Goal: Task Accomplishment & Management: Use online tool/utility

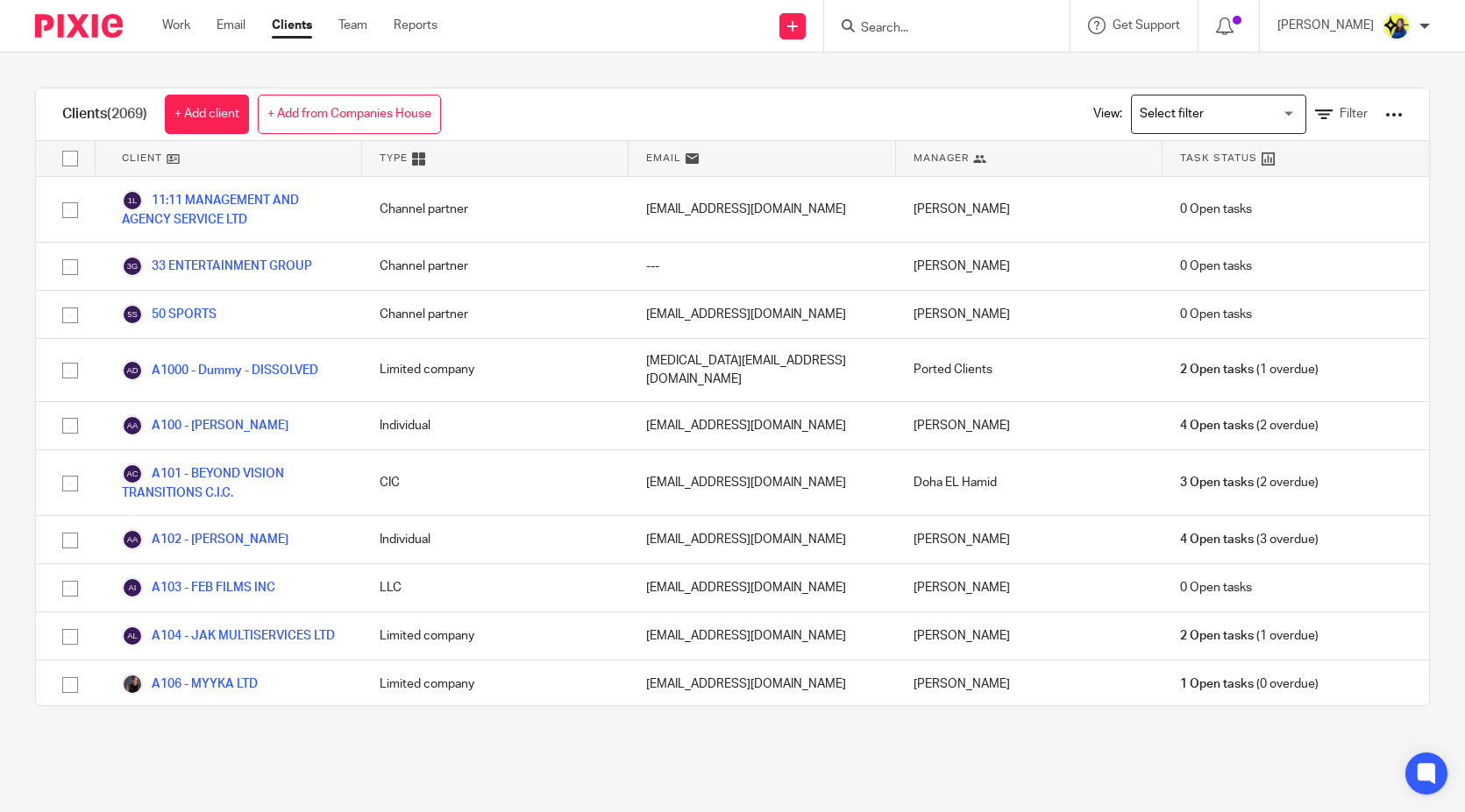
click at [987, 21] on input "Search" at bounding box center [937, 29] width 157 height 16
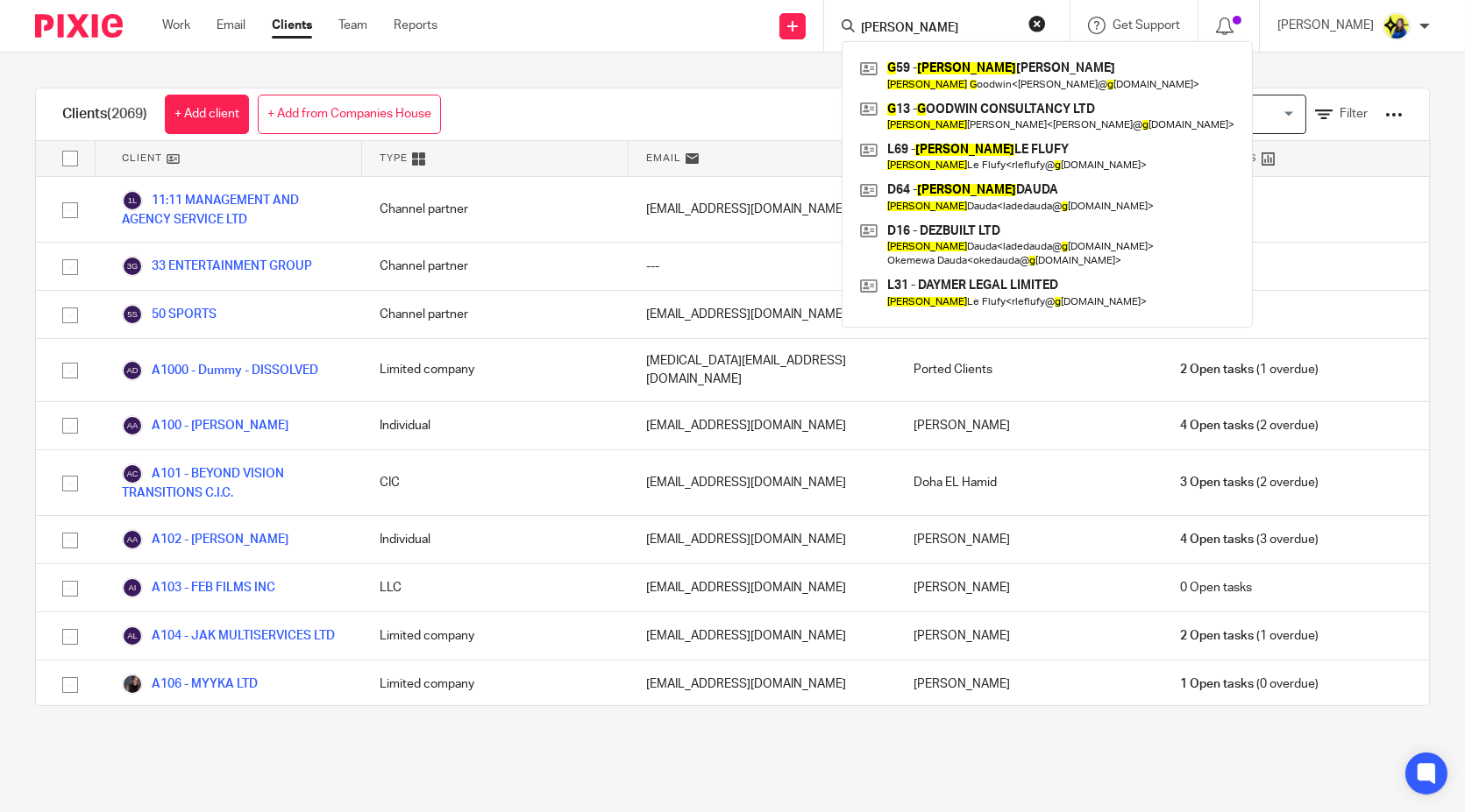
type input "rebecca g"
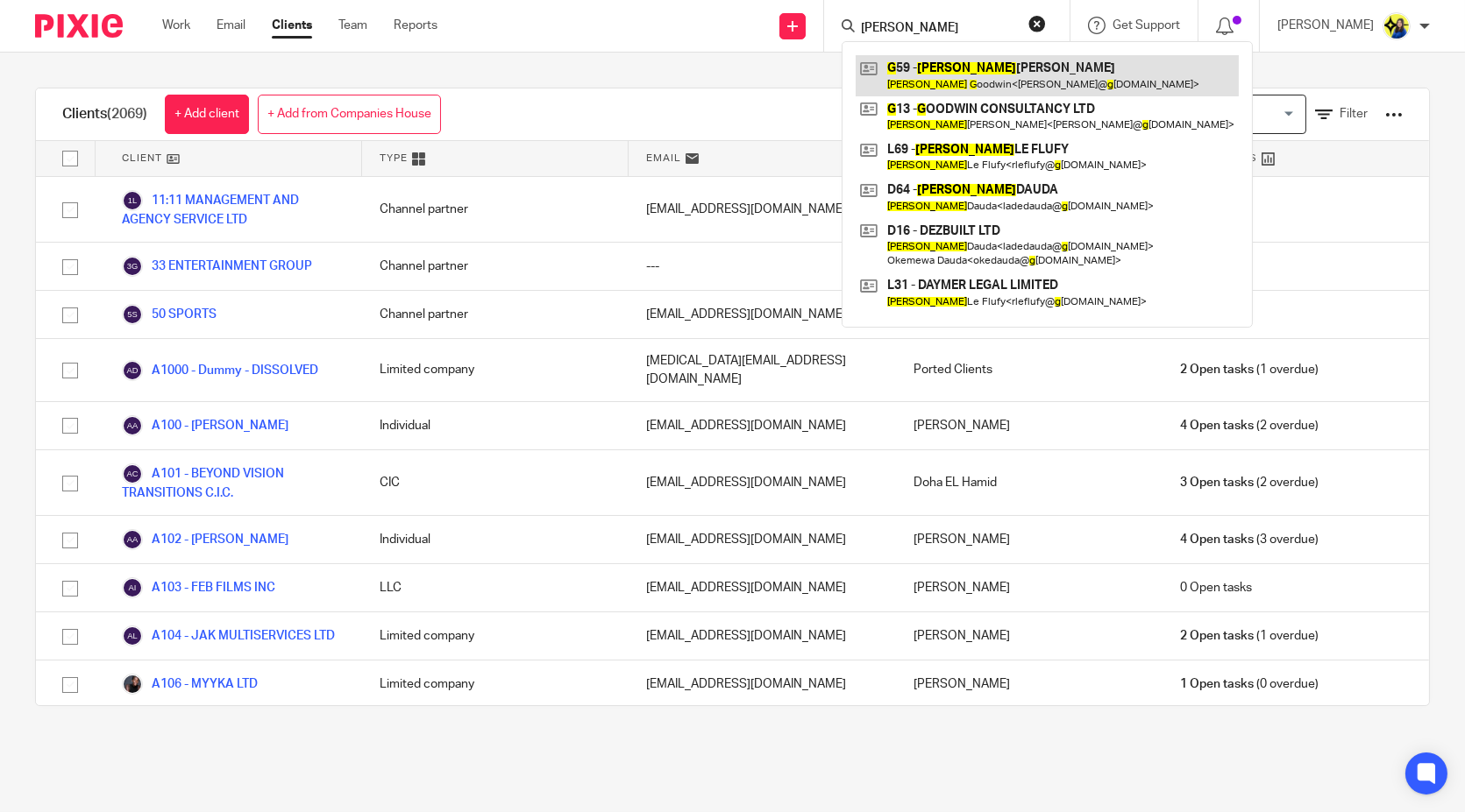
click at [1032, 77] on link at bounding box center [1046, 75] width 383 height 40
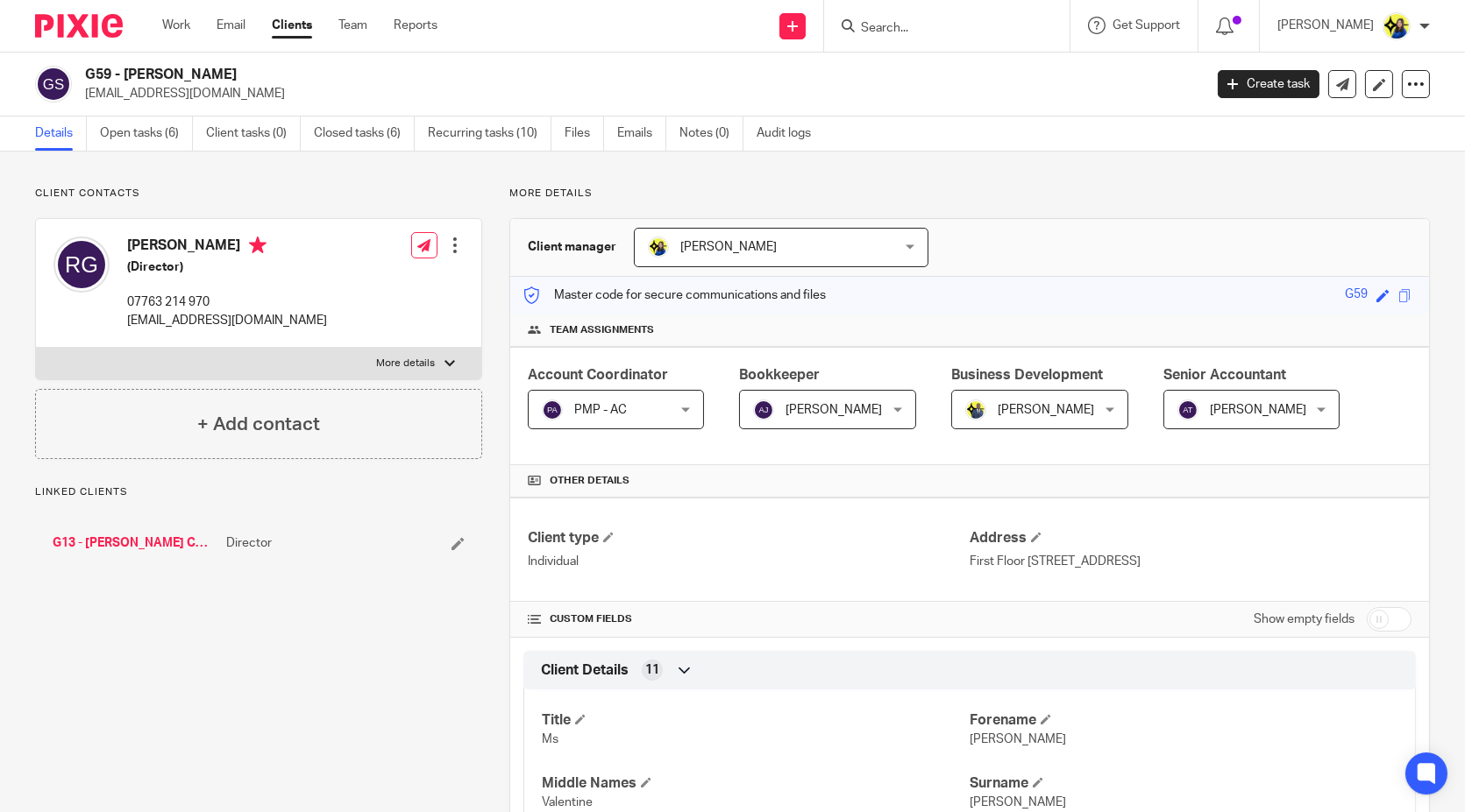
click at [397, 121] on link "Closed tasks (6)" at bounding box center [365, 134] width 101 height 34
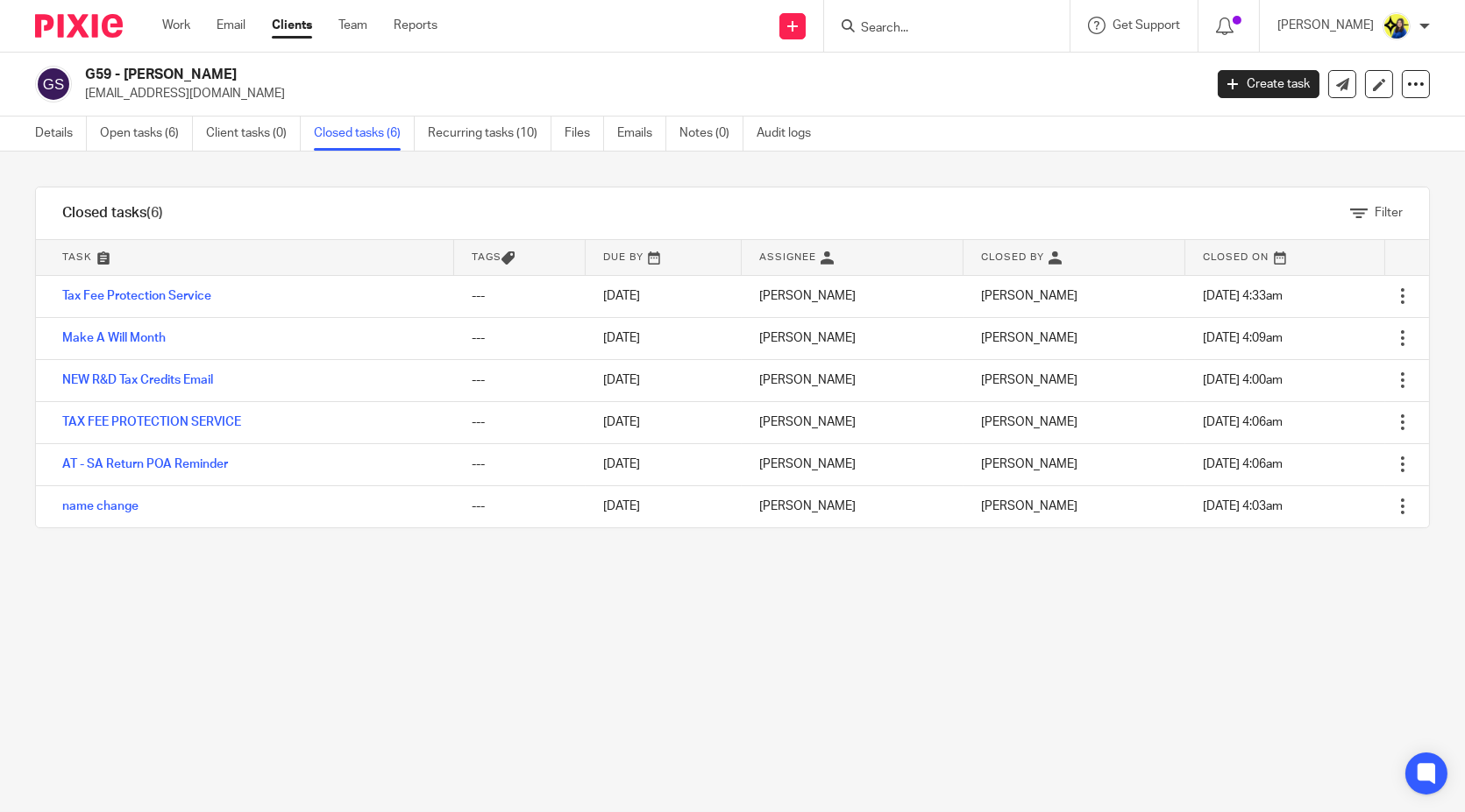
click at [300, 552] on div "Filter tasks Only show tasks matching all of these conditions 1 Task name Is Is…" at bounding box center [732, 482] width 1465 height 661
click at [66, 125] on link "Details" at bounding box center [61, 134] width 52 height 34
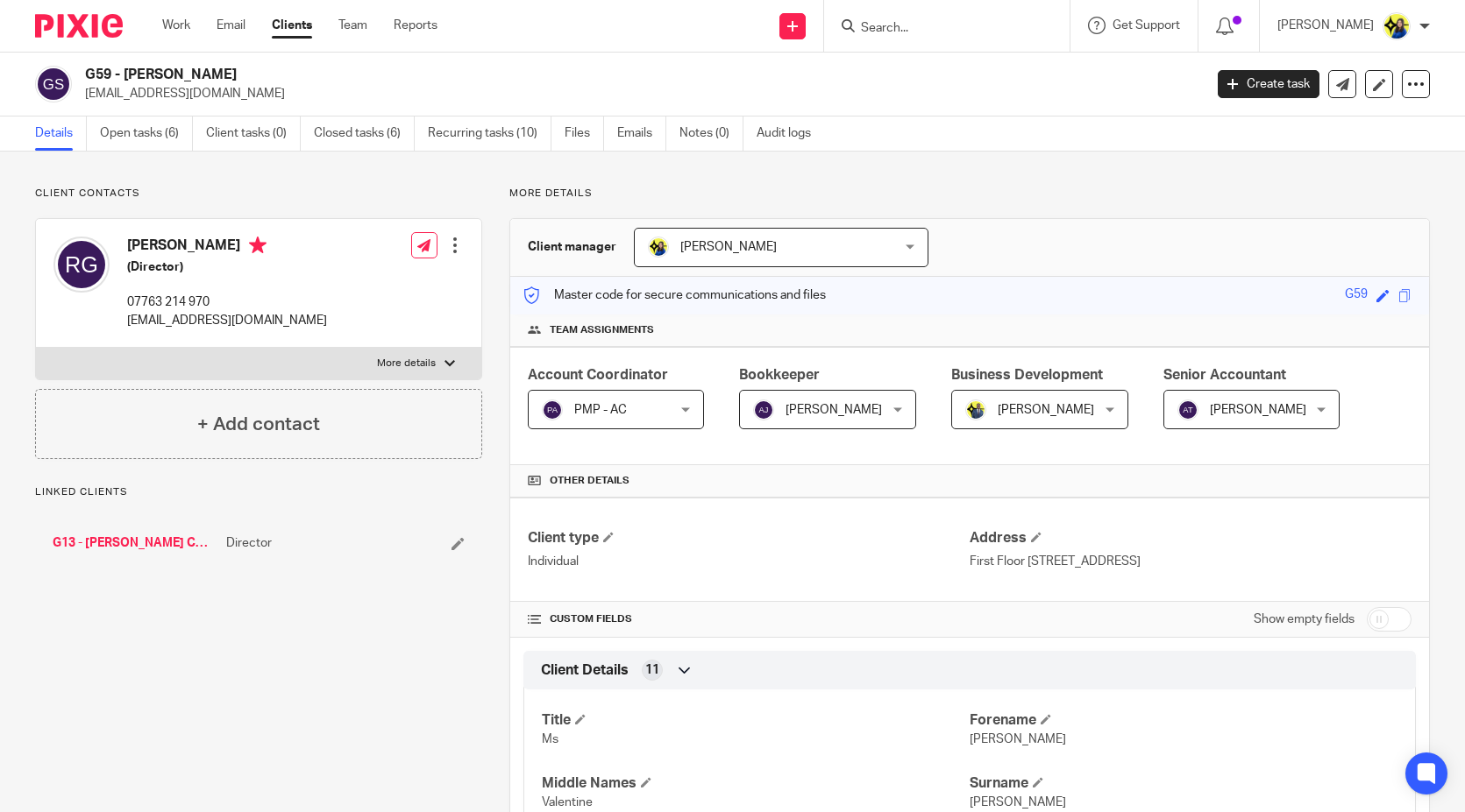
click at [157, 134] on link "Open tasks (6)" at bounding box center [146, 134] width 93 height 34
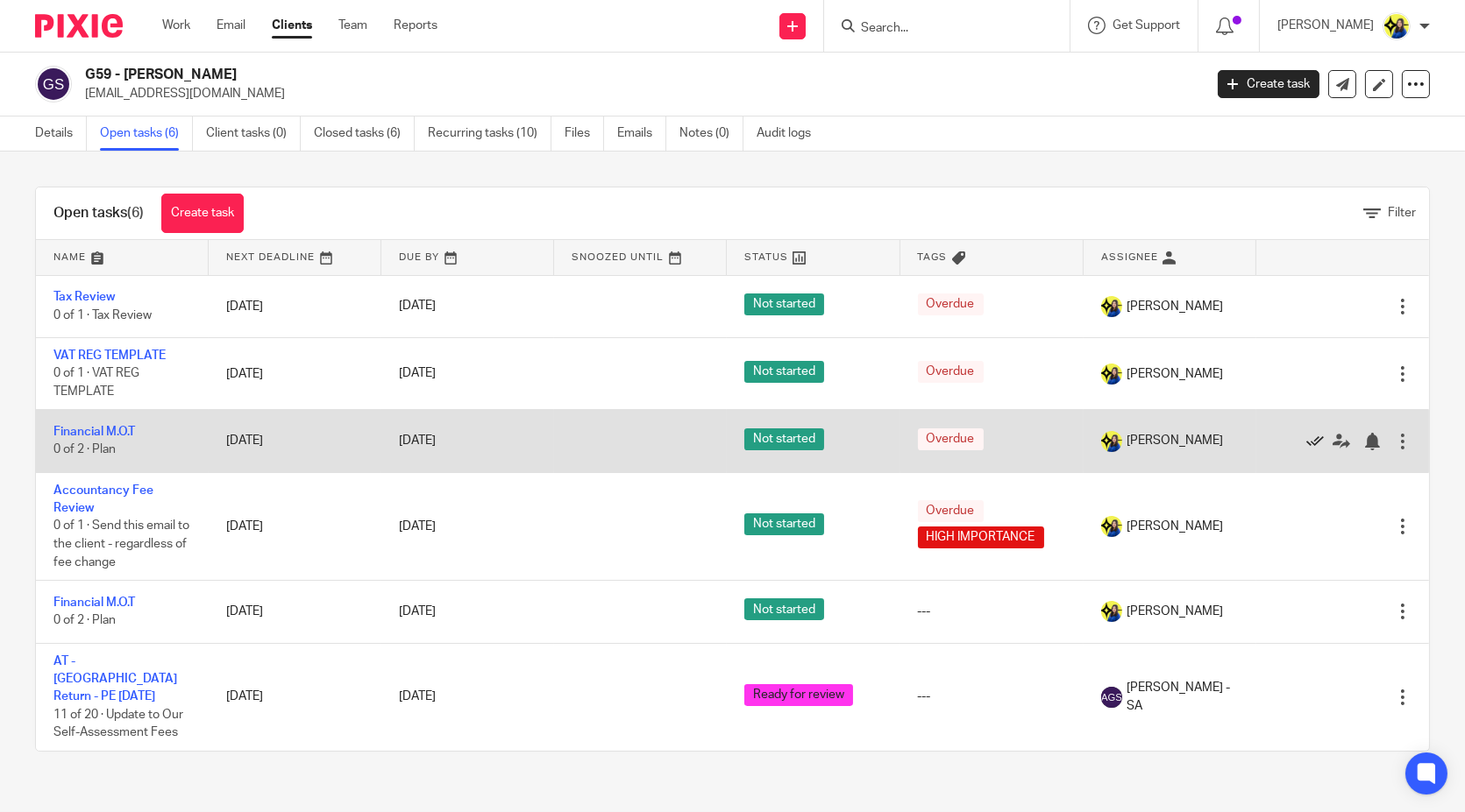
click at [1307, 435] on icon at bounding box center [1315, 442] width 17 height 17
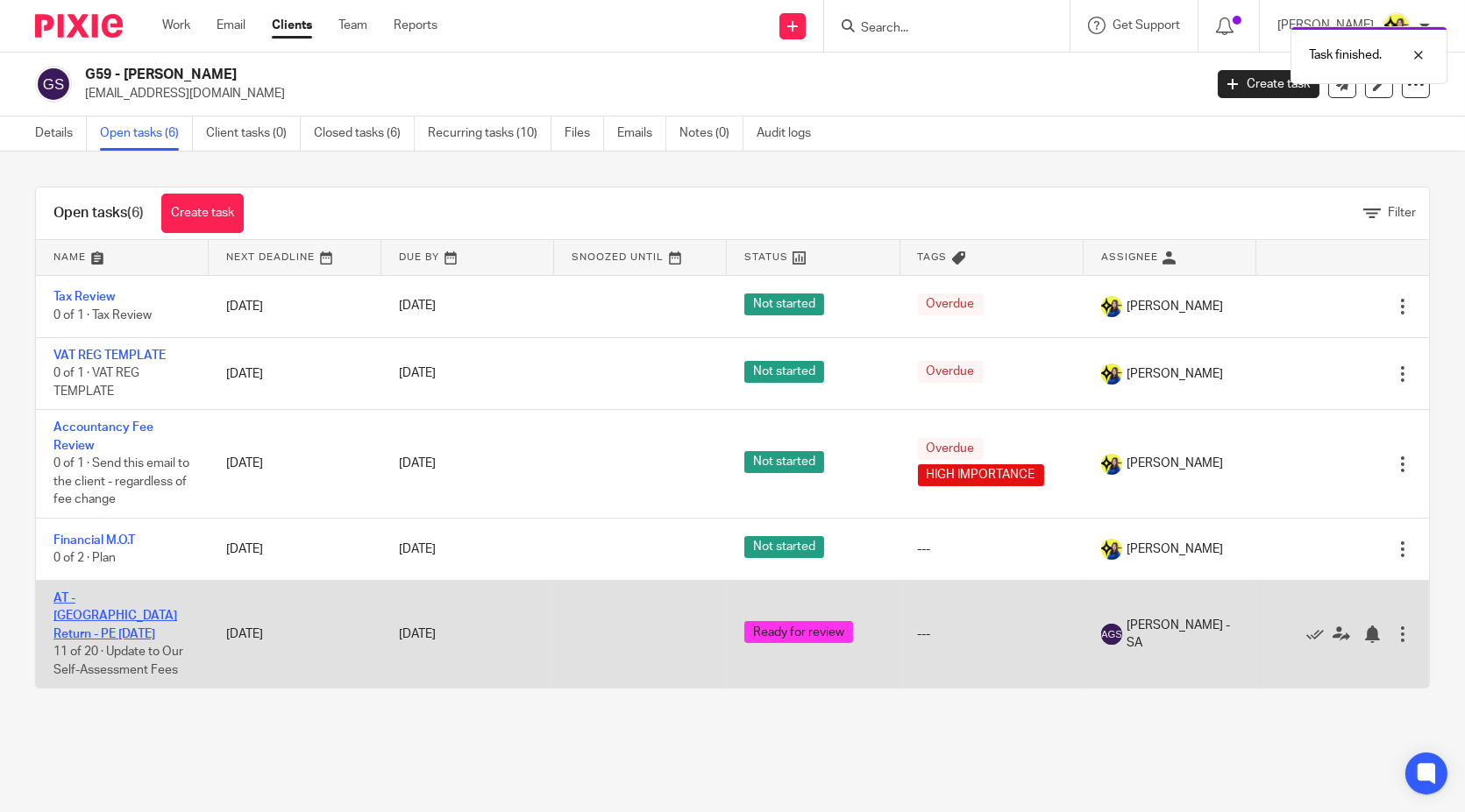
click at [127, 598] on link "AT - [GEOGRAPHIC_DATA] Return - PE [DATE]" at bounding box center [115, 616] width 124 height 49
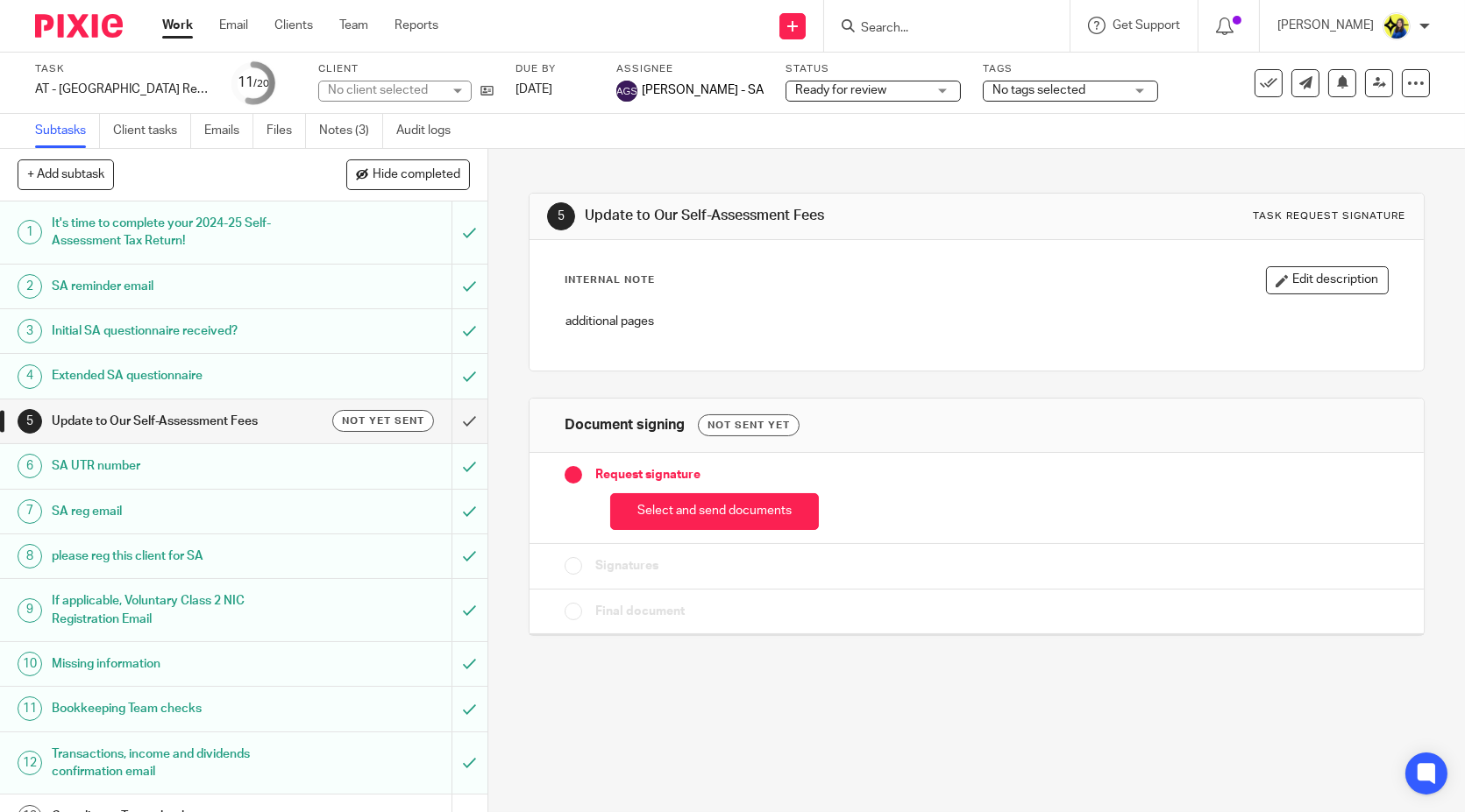
scroll to position [355, 0]
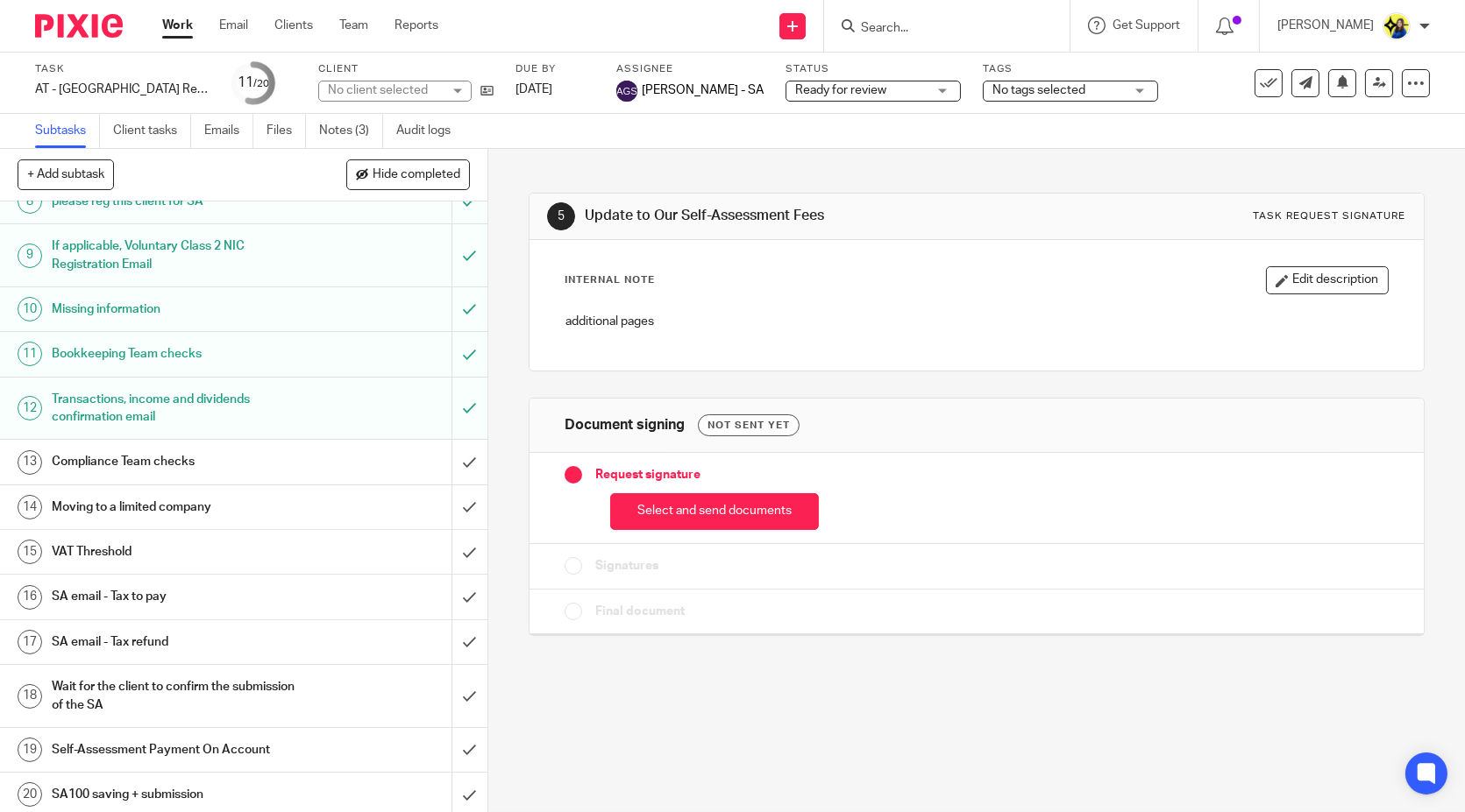
click at [178, 589] on h1 "SA email - Tax to pay" at bounding box center [178, 597] width 255 height 27
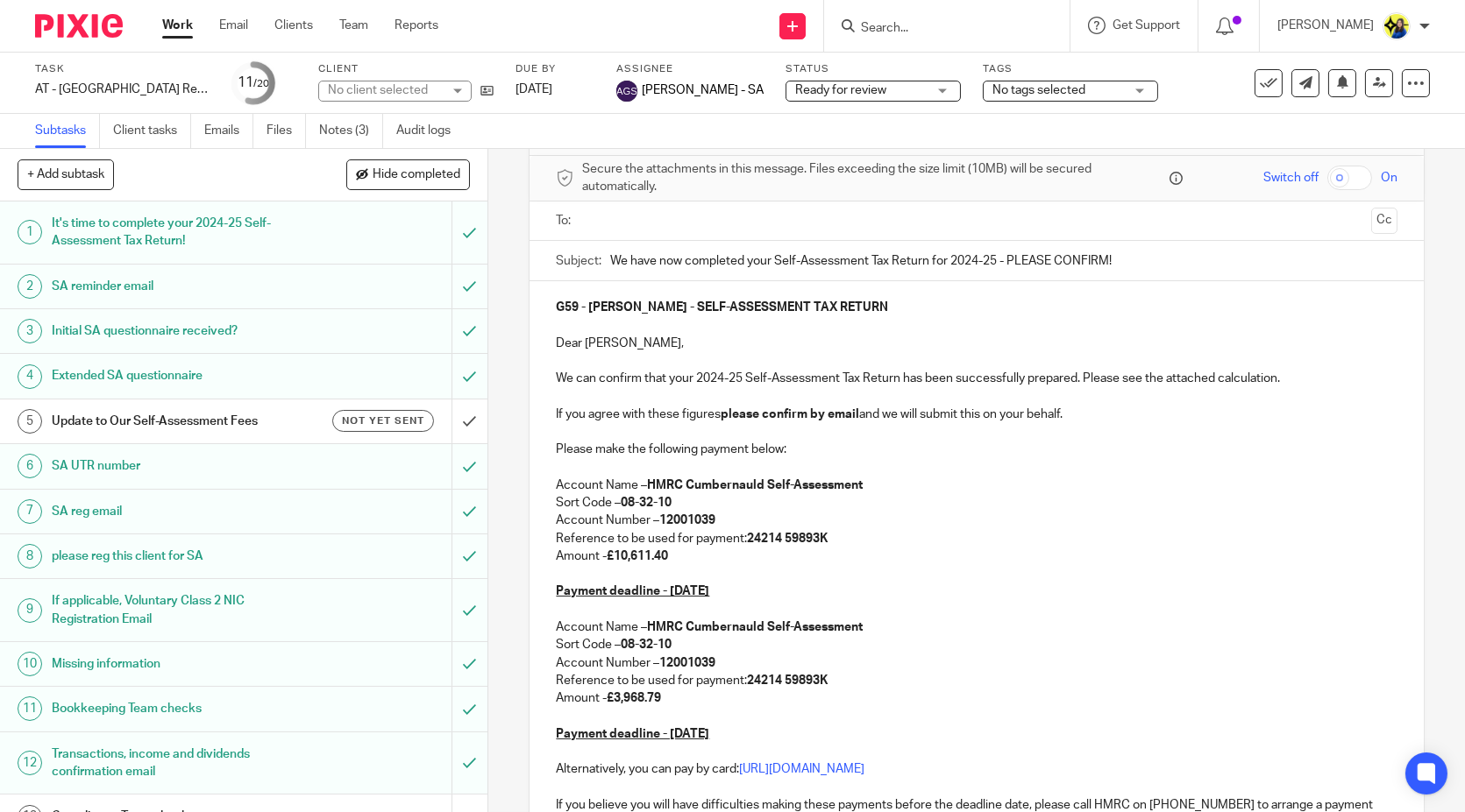
scroll to position [97, 0]
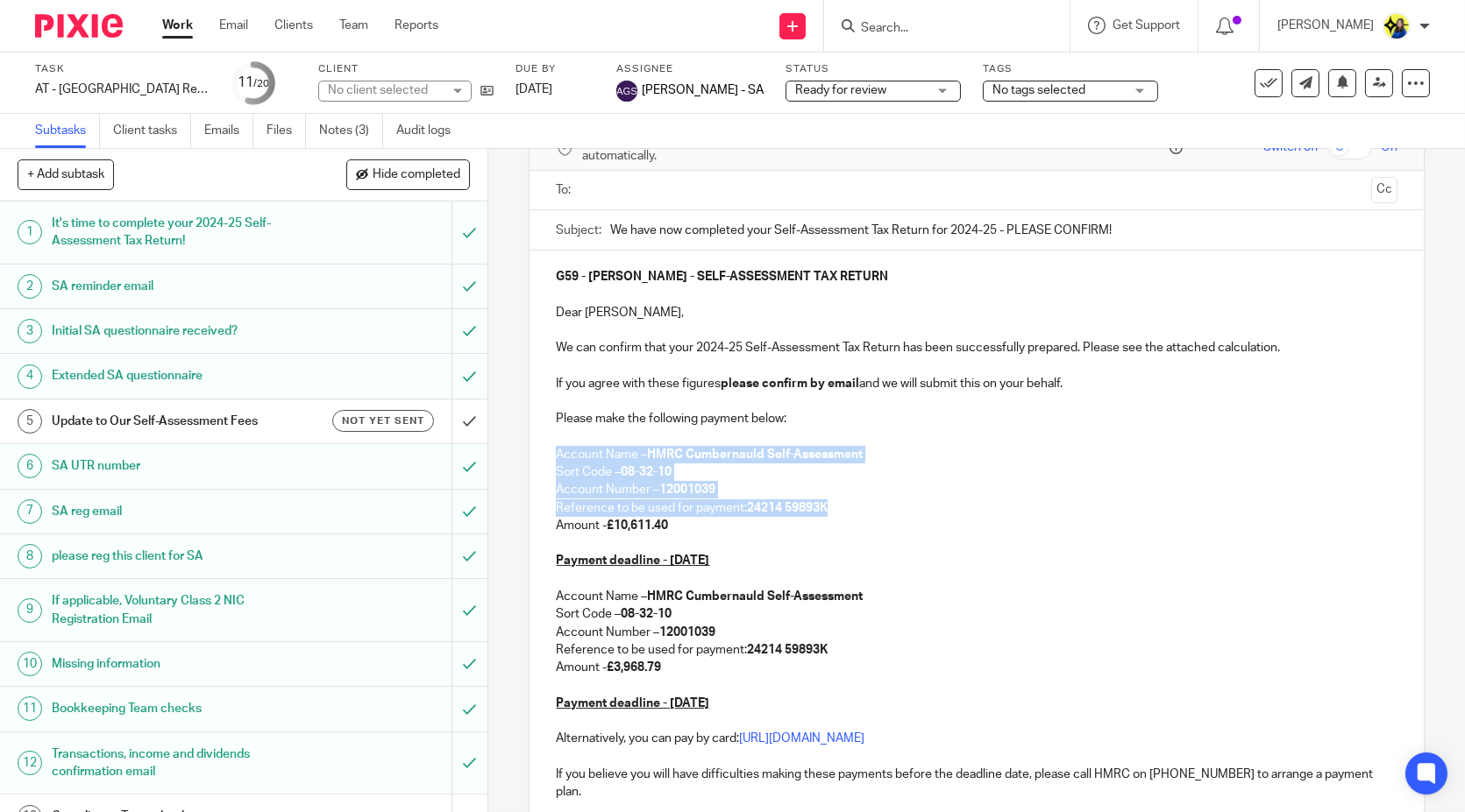
drag, startPoint x: 844, startPoint y: 500, endPoint x: 521, endPoint y: 449, distance: 327.0
click at [521, 449] on div "16 SA email - Tax to pay Manual email Secure the attachments in this message. F…" at bounding box center [976, 480] width 976 height 663
copy div "Account Name – HMRC Cumbernauld Self-Assessment Sort Code – 08-32-10 Account Nu…"
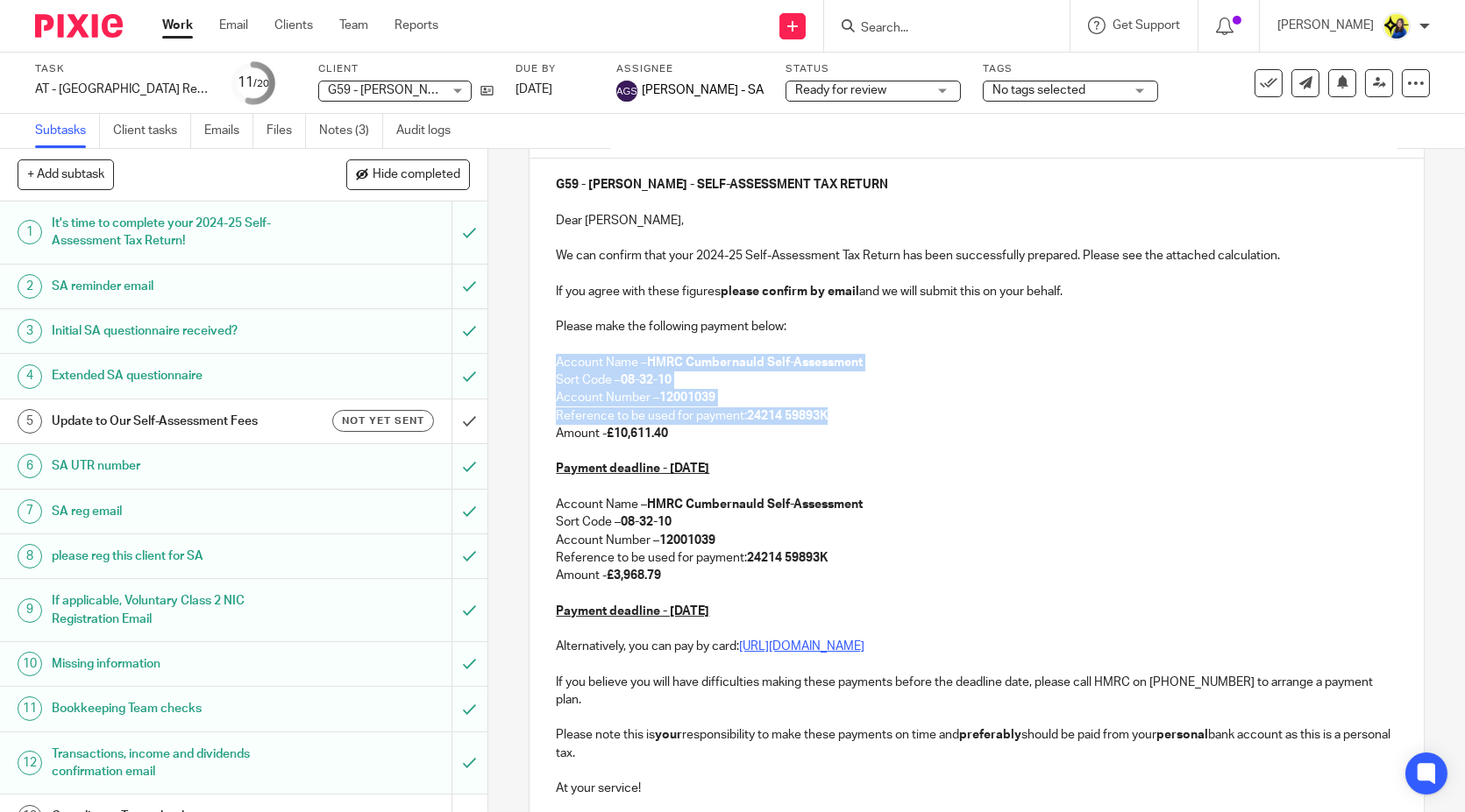
scroll to position [378, 0]
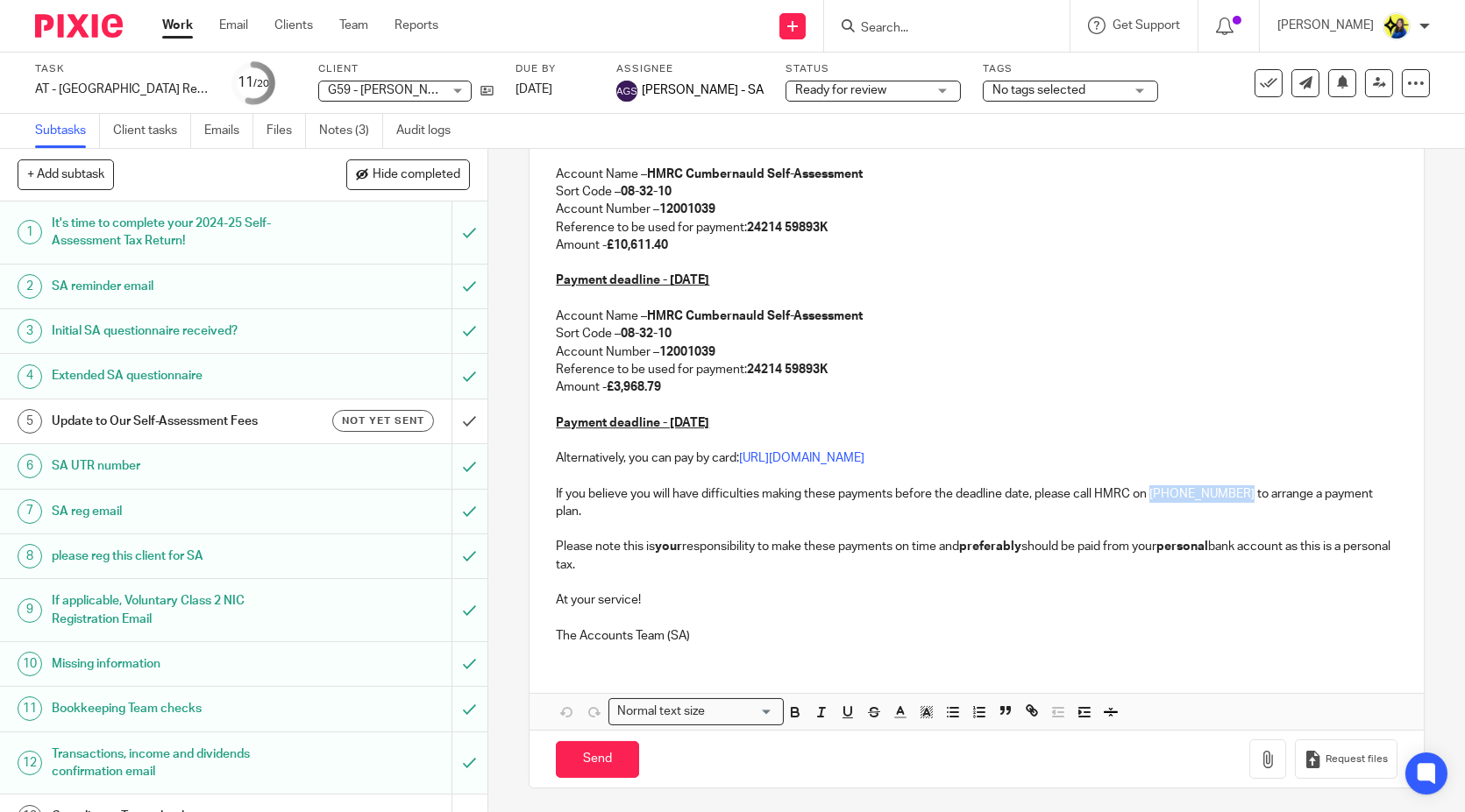
drag, startPoint x: 1233, startPoint y: 494, endPoint x: 1145, endPoint y: 493, distance: 88.0
click at [1145, 493] on p "If you believe you will have difficulties making these payments before the dead…" at bounding box center [975, 504] width 841 height 36
copy p "0300 200 3310"
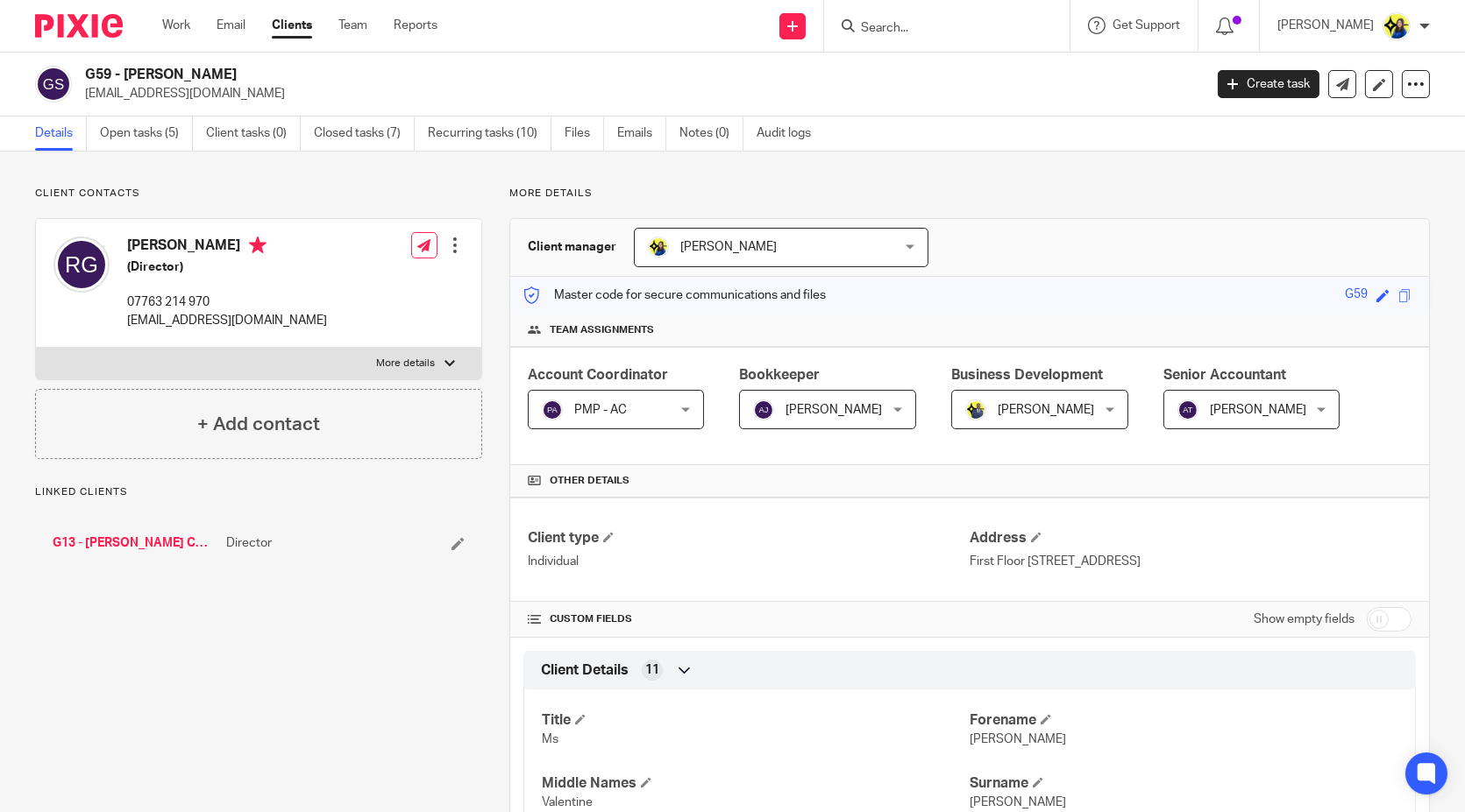
drag, startPoint x: 270, startPoint y: 98, endPoint x: 82, endPoint y: 98, distance: 188.0
click at [82, 98] on div "G59 - [PERSON_NAME] [EMAIL_ADDRESS][DOMAIN_NAME]" at bounding box center [613, 84] width 1156 height 37
copy p "[EMAIL_ADDRESS][DOMAIN_NAME]"
